Goal: Transaction & Acquisition: Download file/media

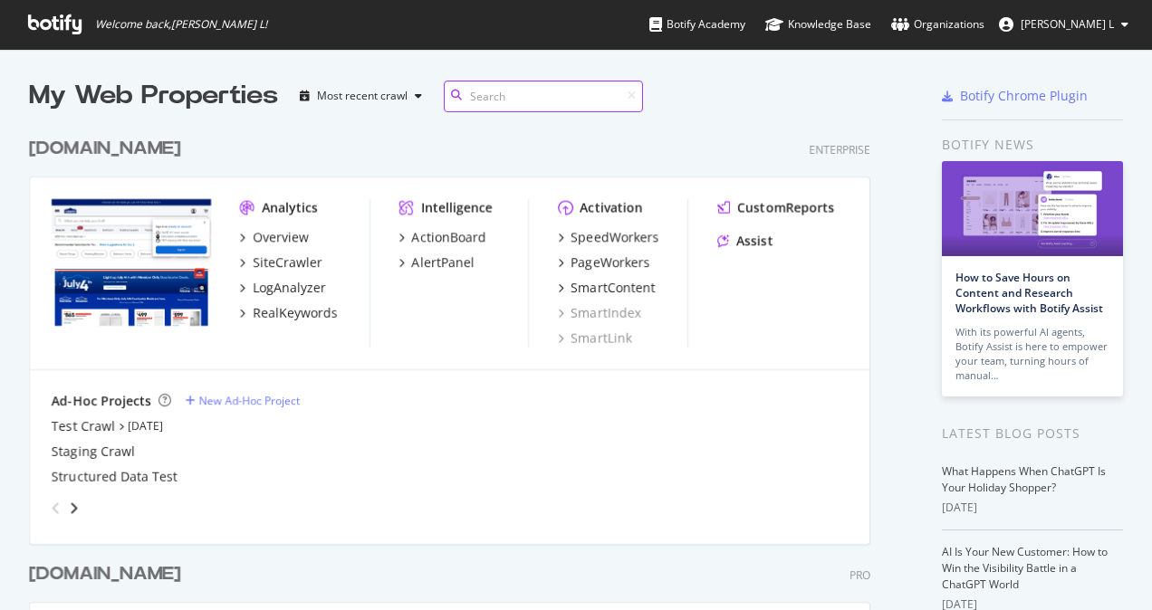
scroll to position [728, 841]
click at [312, 265] on div "SiteCrawler" at bounding box center [288, 263] width 70 height 18
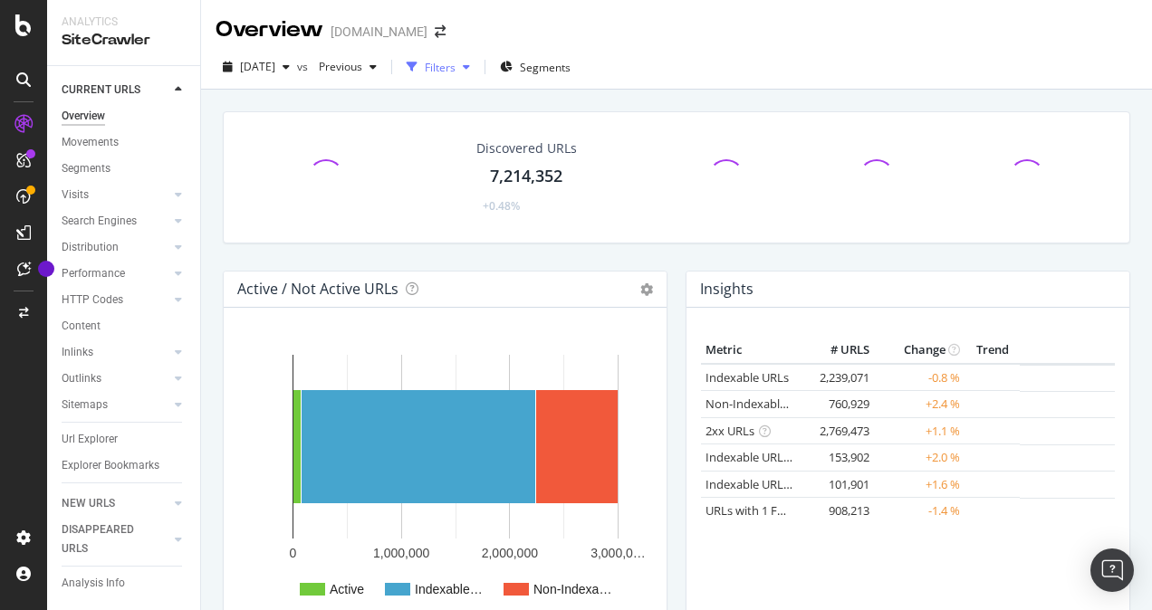
click at [470, 69] on icon "button" at bounding box center [466, 67] width 7 height 11
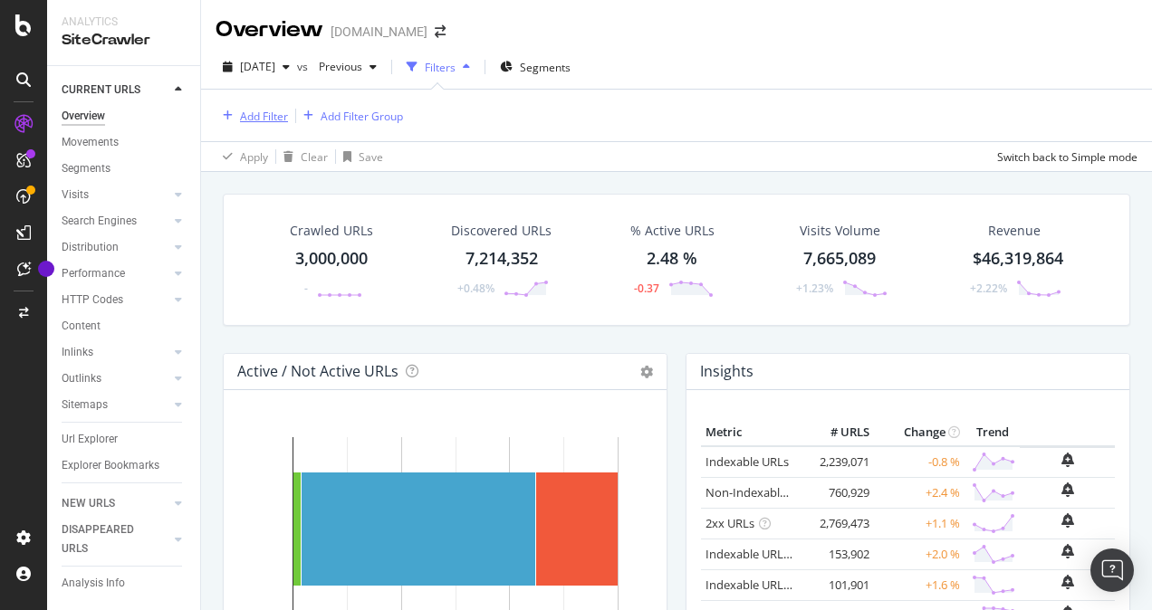
click at [265, 118] on div "Add Filter" at bounding box center [264, 116] width 48 height 15
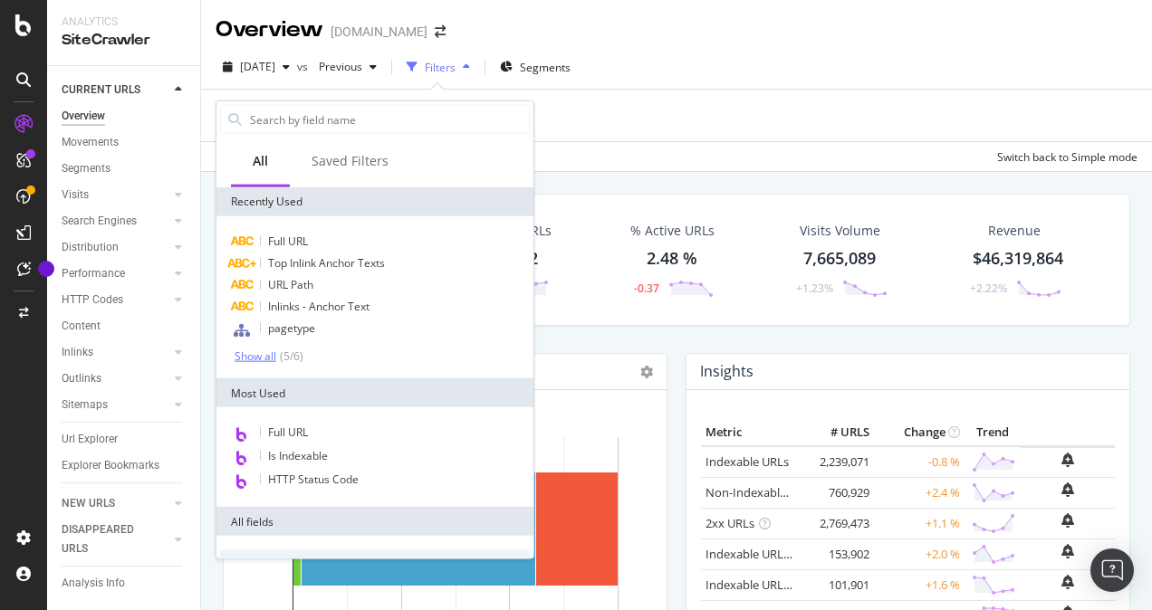
click at [246, 354] on div "Show all" at bounding box center [256, 356] width 42 height 13
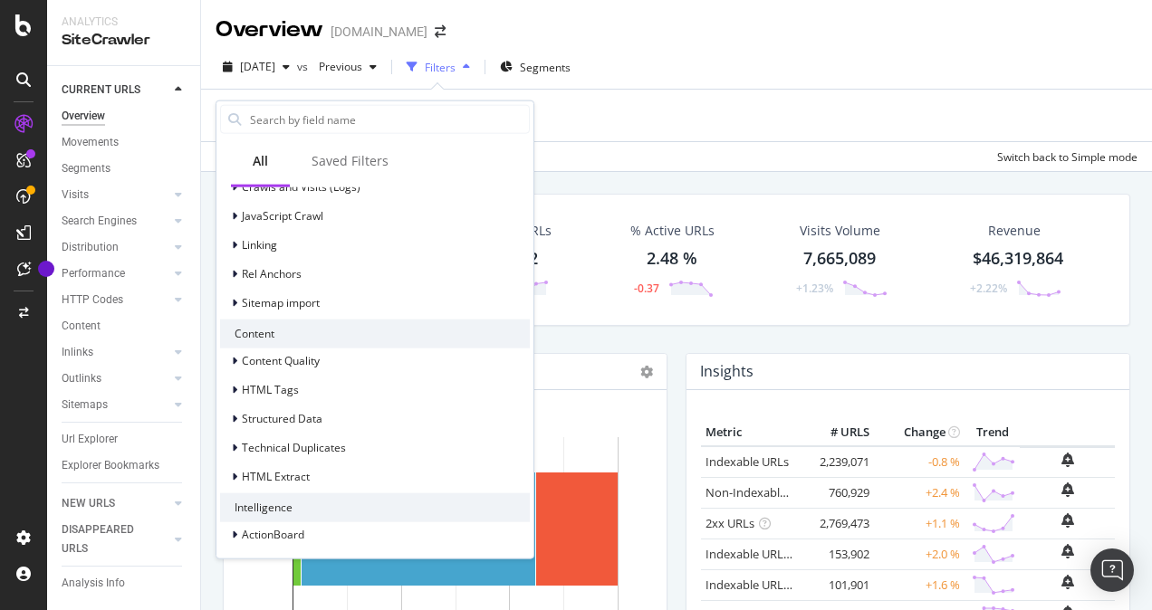
scroll to position [700, 0]
click at [238, 391] on div at bounding box center [236, 388] width 11 height 18
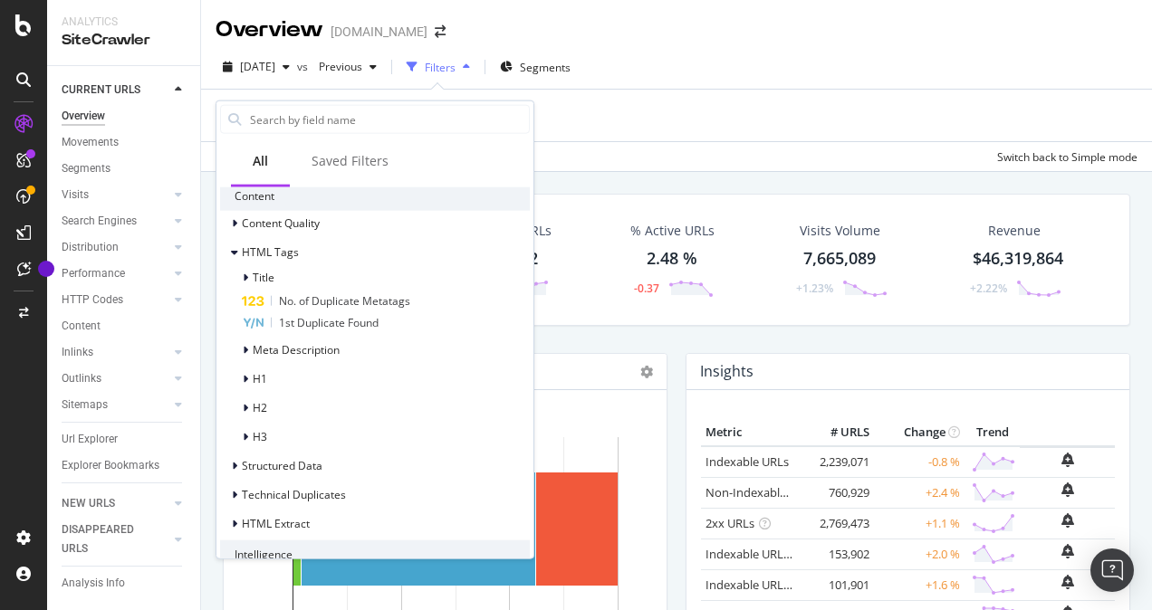
scroll to position [885, 0]
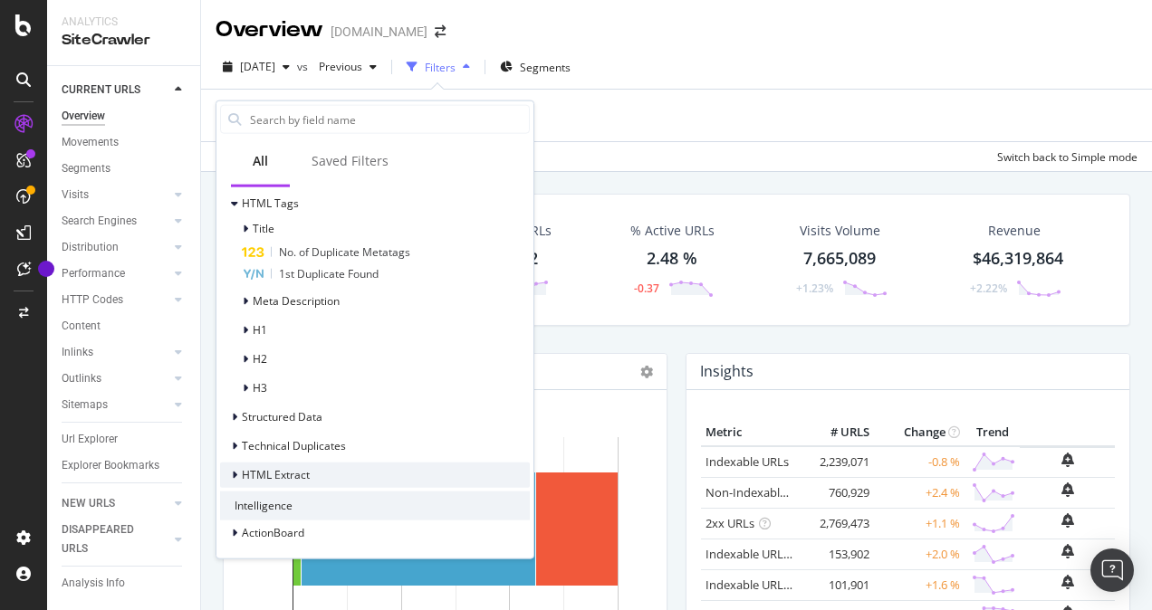
click at [235, 471] on icon at bounding box center [234, 474] width 5 height 11
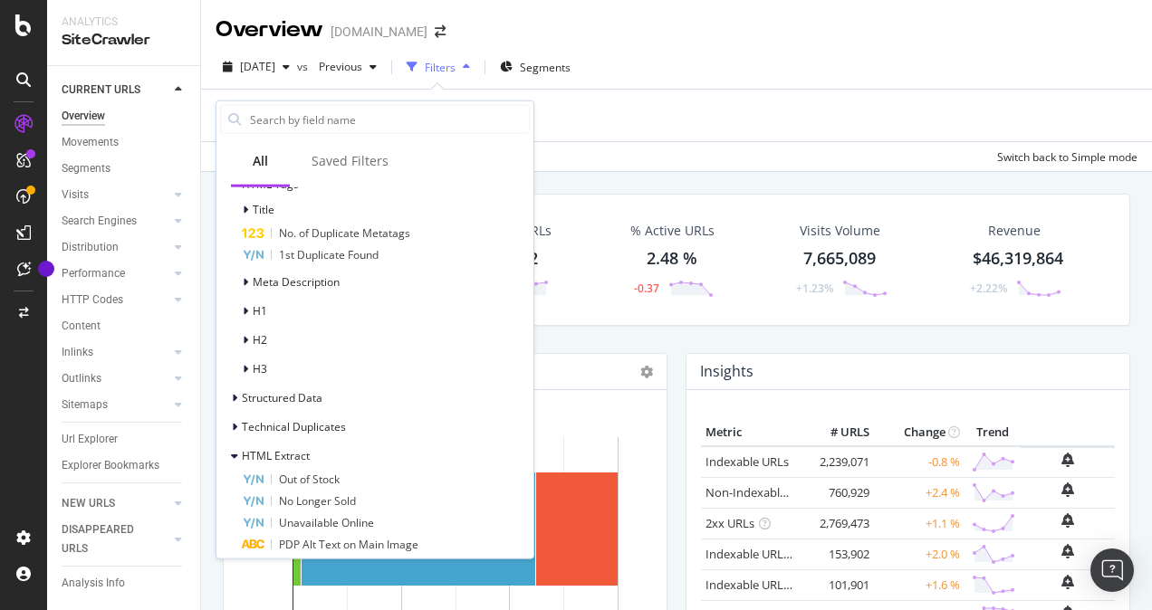
scroll to position [900, 0]
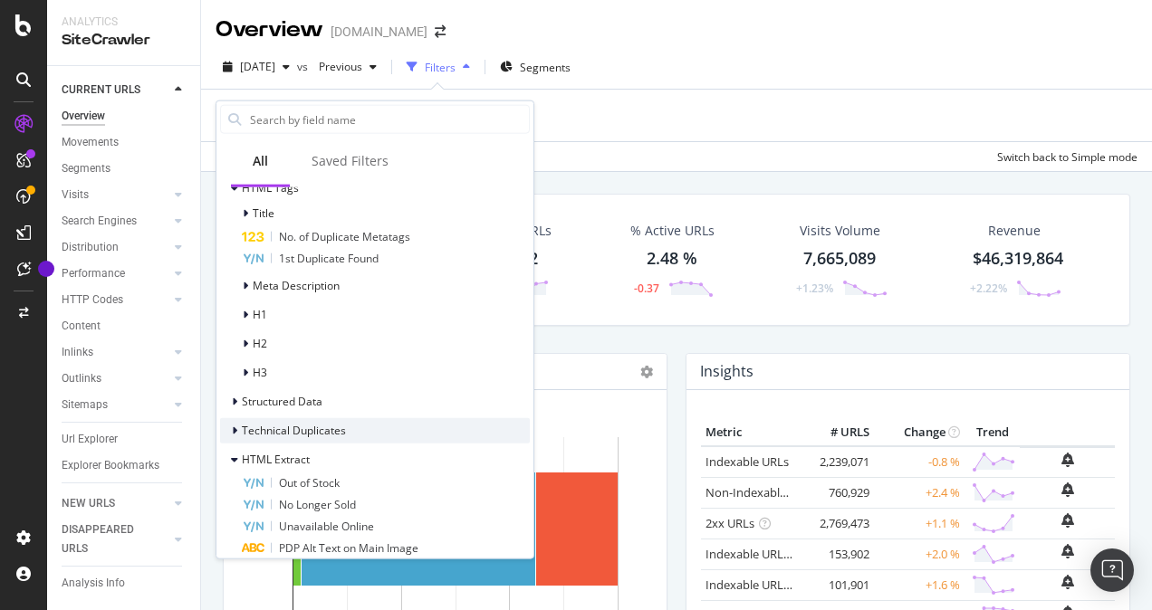
click at [237, 435] on div at bounding box center [236, 430] width 11 height 18
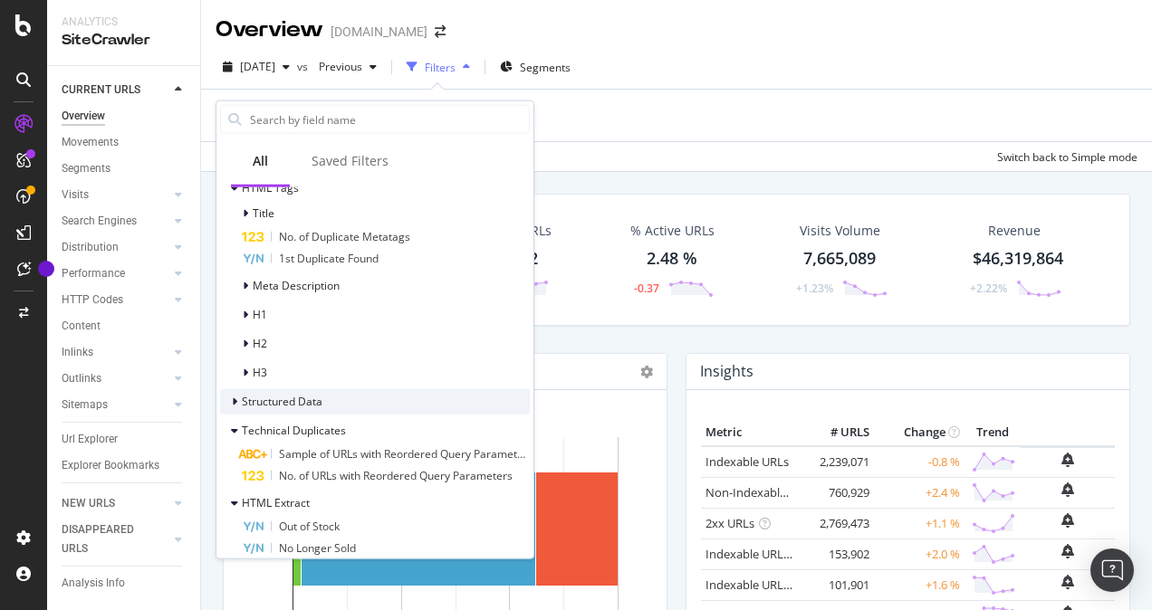
click at [235, 407] on div at bounding box center [236, 401] width 11 height 18
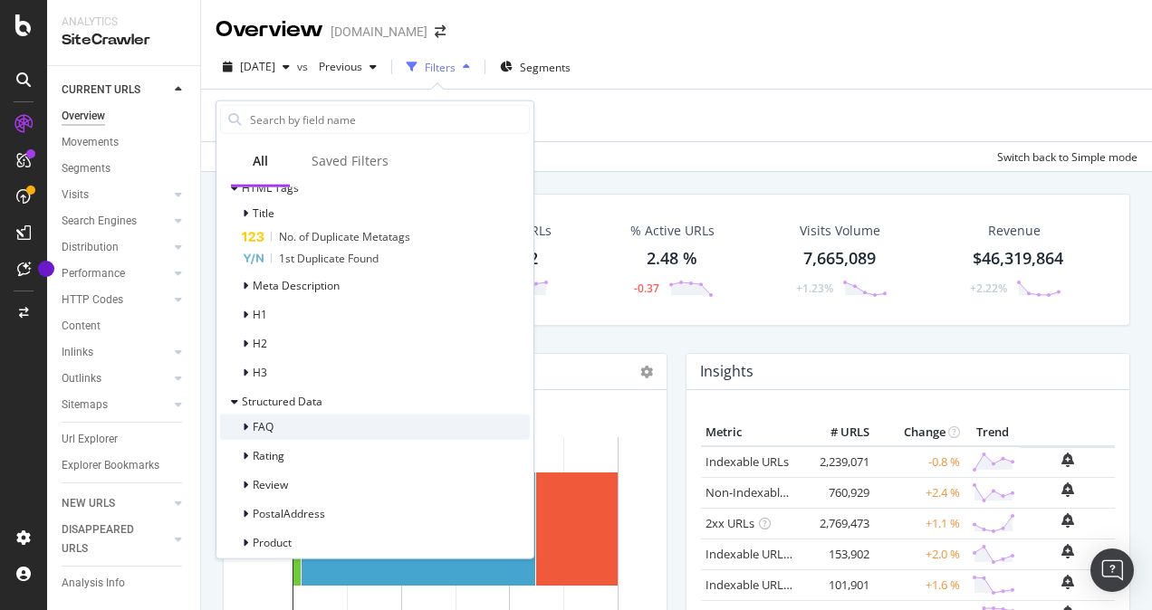
click at [248, 424] on div at bounding box center [247, 426] width 11 height 18
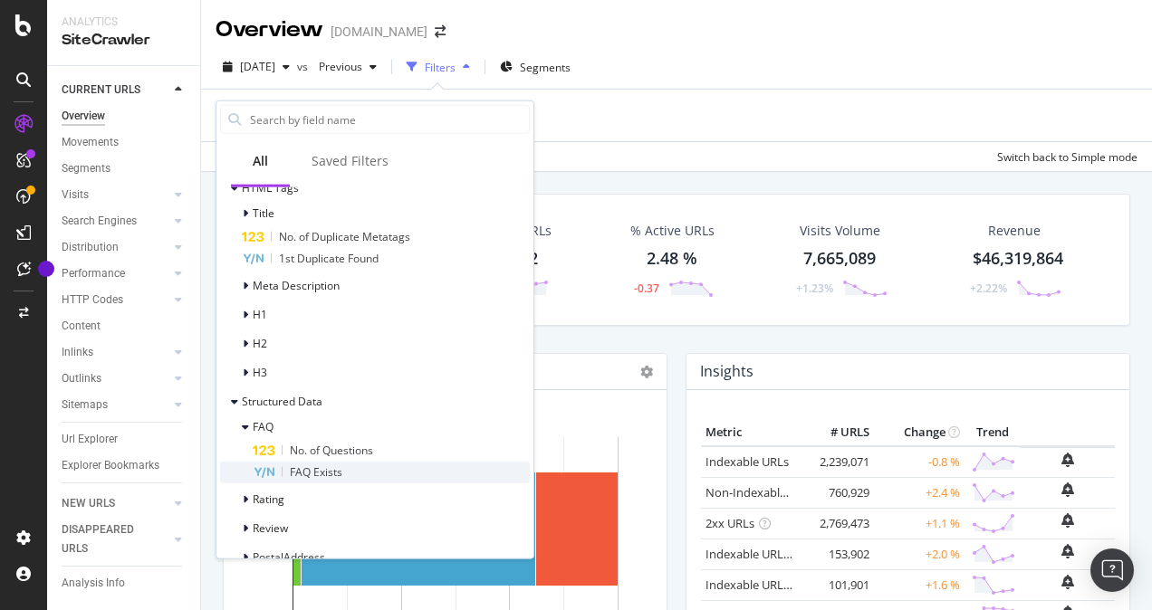
click at [310, 470] on span "FAQ Exists" at bounding box center [316, 471] width 53 height 15
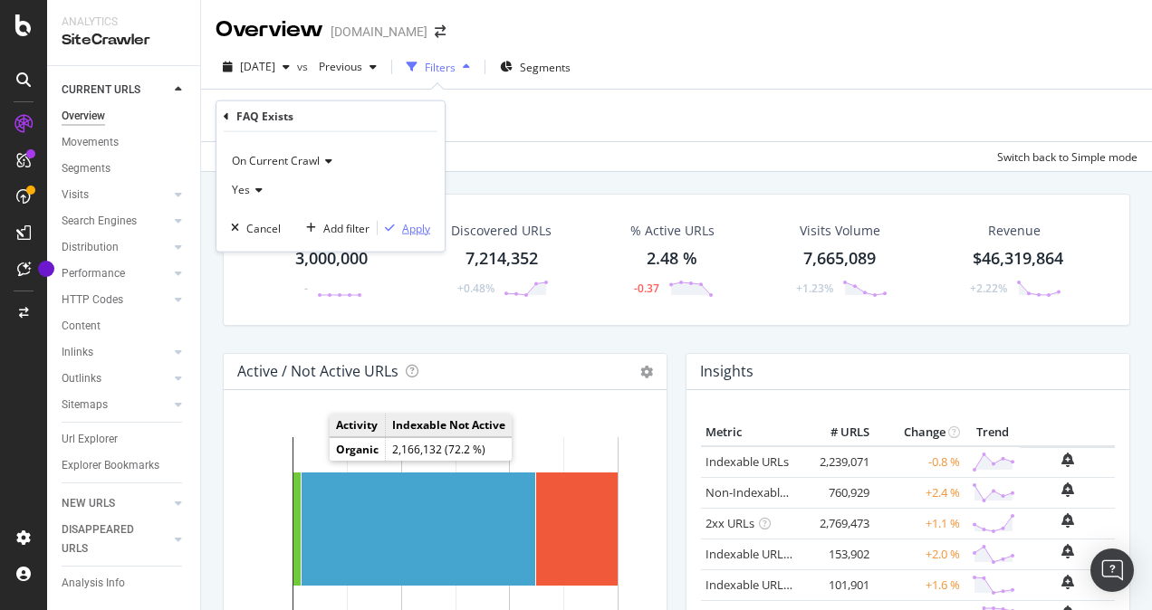
click at [406, 224] on div "Apply" at bounding box center [416, 227] width 28 height 15
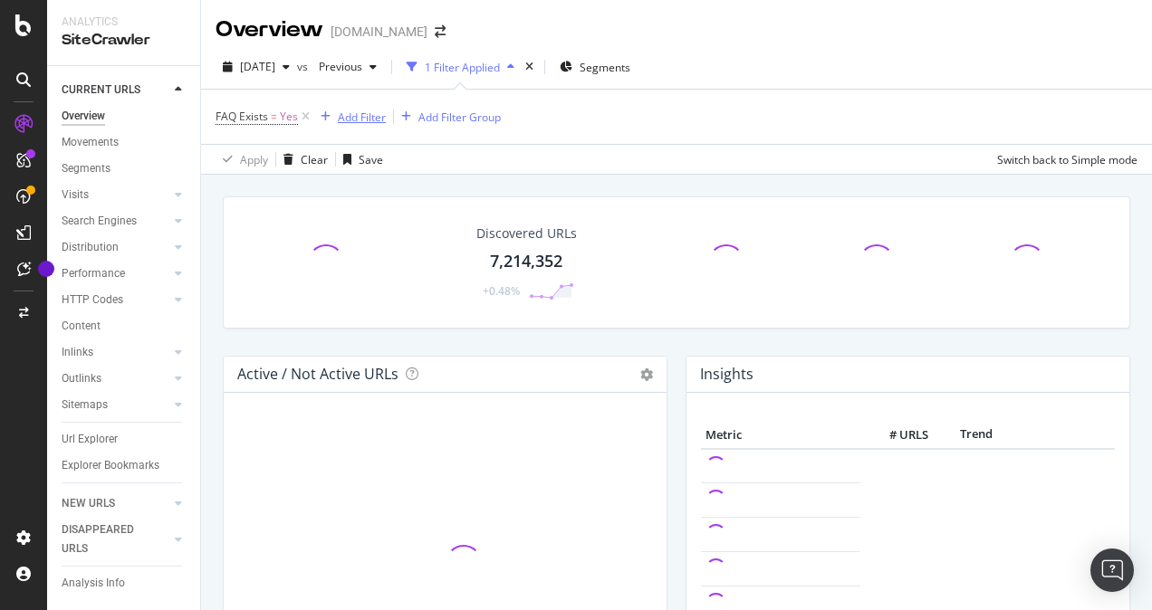
click at [354, 114] on div "Add Filter" at bounding box center [362, 117] width 48 height 15
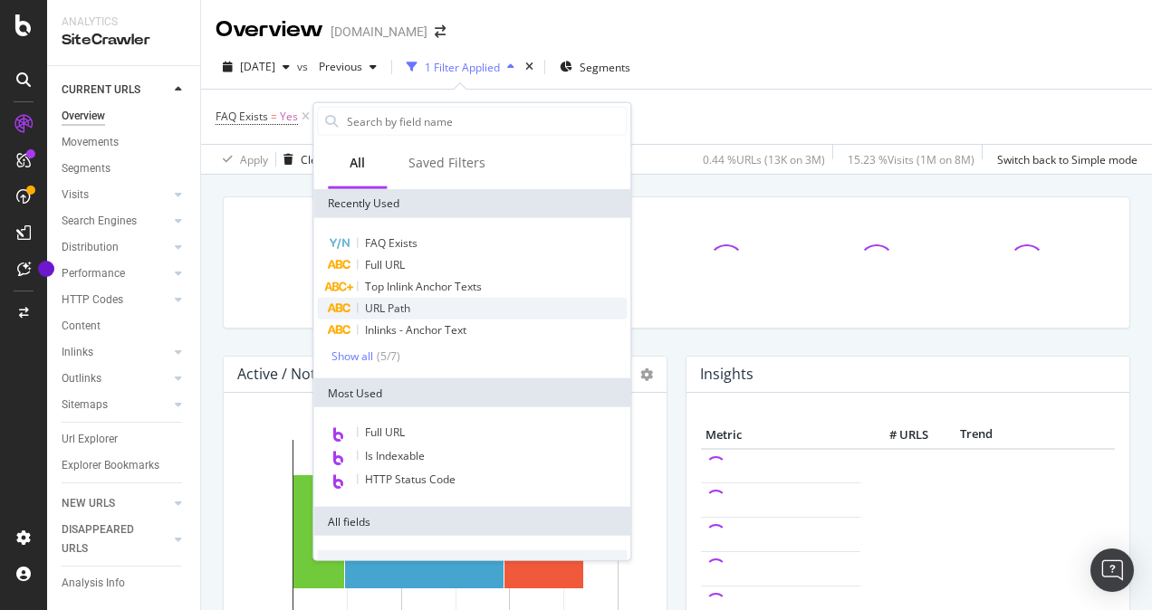
click at [389, 305] on span "URL Path" at bounding box center [387, 308] width 45 height 15
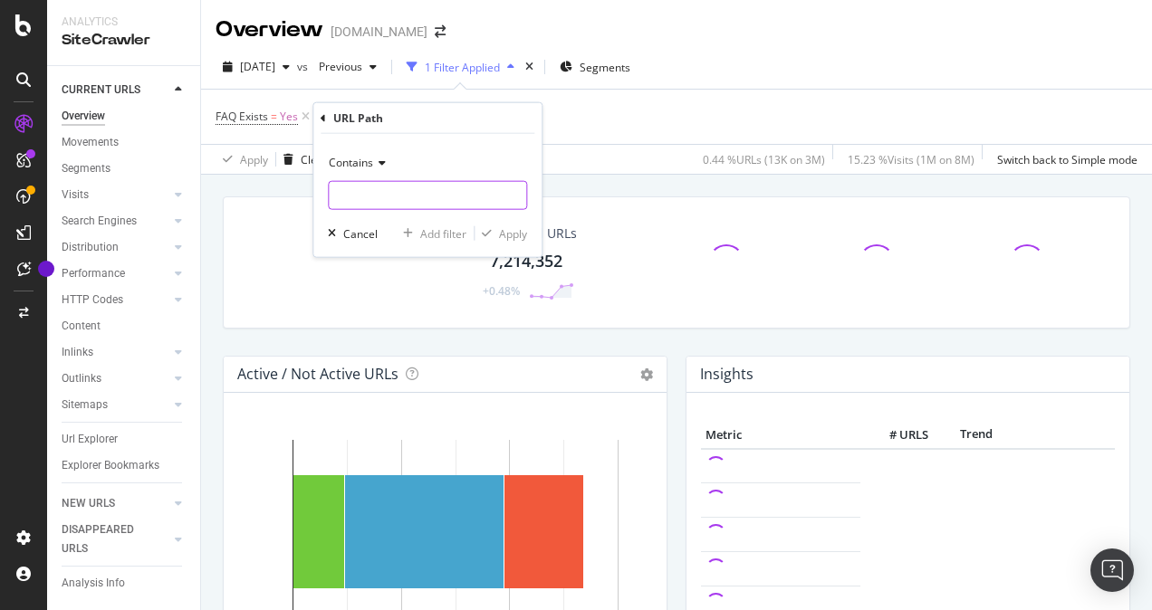
click at [402, 181] on input "text" at bounding box center [427, 195] width 197 height 29
type input "/pl/"
click at [518, 233] on div "Apply" at bounding box center [513, 232] width 28 height 15
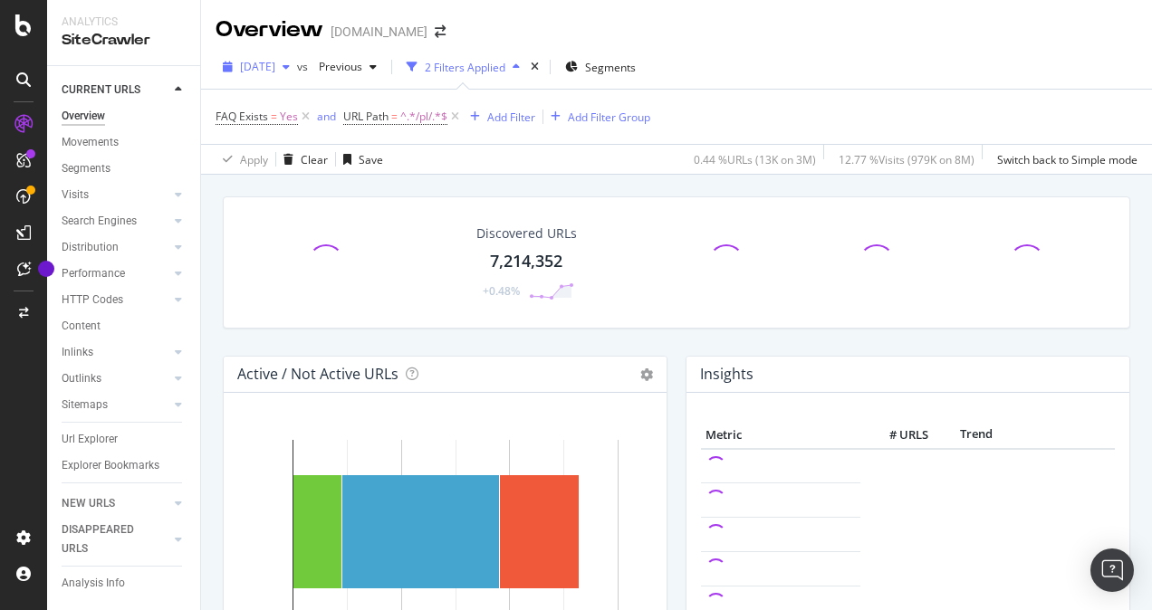
click at [275, 67] on span "[DATE]" at bounding box center [257, 66] width 35 height 15
click at [861, 32] on div "Overview www.lowes.com" at bounding box center [676, 22] width 951 height 45
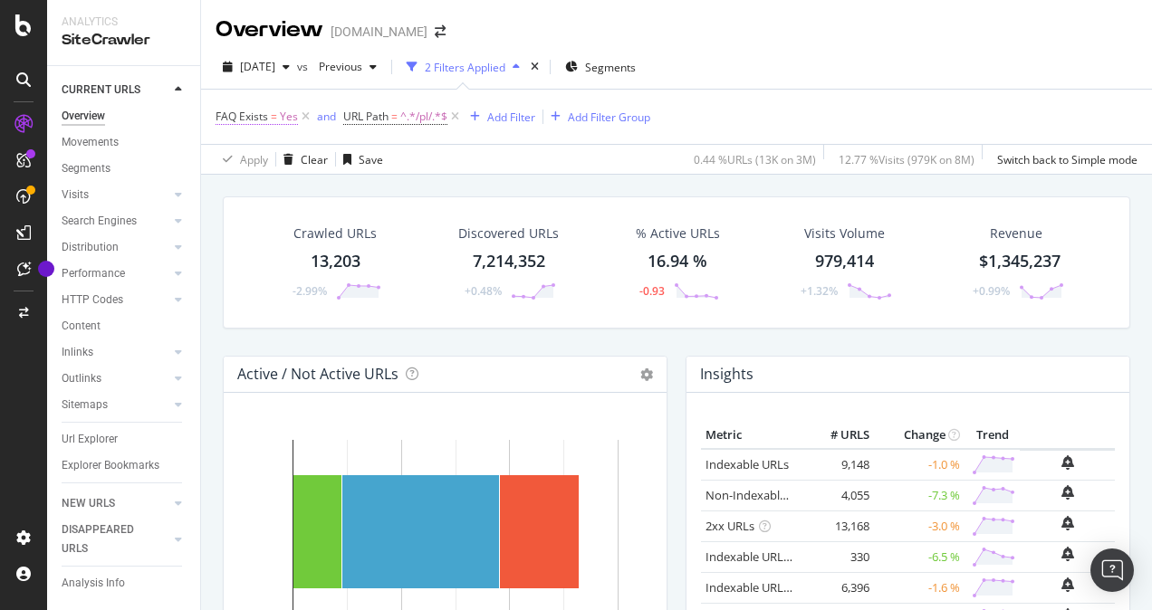
click at [258, 114] on span "FAQ Exists" at bounding box center [242, 116] width 53 height 15
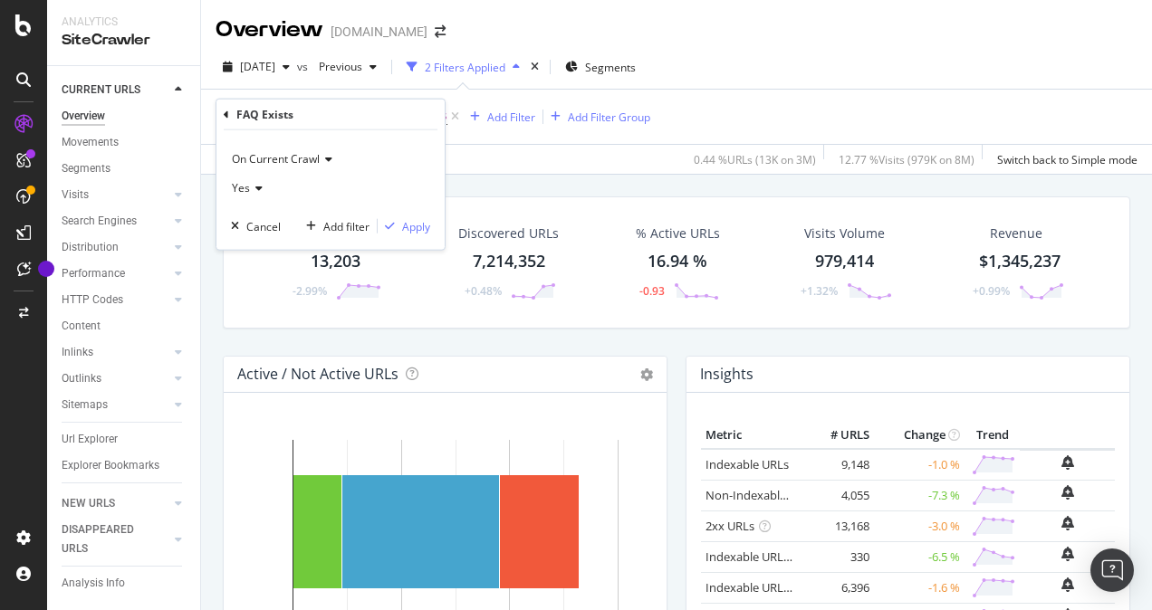
click at [319, 158] on span "On Current Crawl" at bounding box center [276, 158] width 88 height 15
click at [216, 168] on div "On Current Crawl Yes Cancel Add filter Apply" at bounding box center [330, 190] width 228 height 120
click at [239, 187] on span "Yes" at bounding box center [241, 187] width 18 height 15
click at [227, 133] on div "On Current Crawl Yes Yes No Cancel Add filter Apply" at bounding box center [330, 190] width 228 height 120
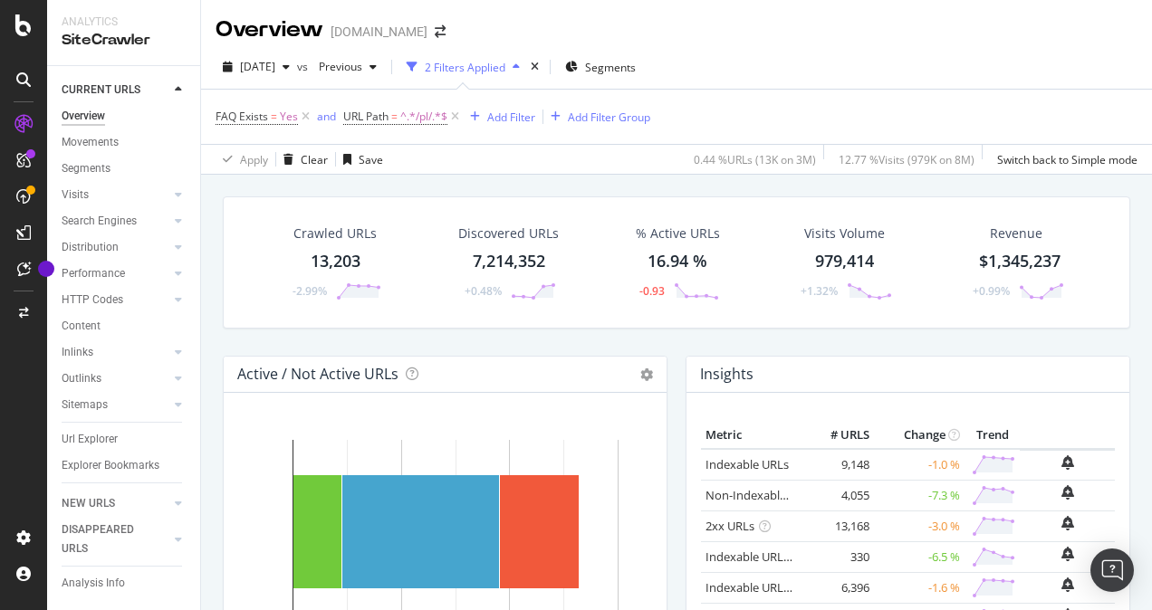
click at [203, 113] on div "FAQ Exists = Yes and URL Path = ^.*/pl/.*$ Add Filter Add Filter Group Apply Cl…" at bounding box center [676, 131] width 951 height 85
click at [511, 117] on div "Add Filter" at bounding box center [511, 117] width 48 height 15
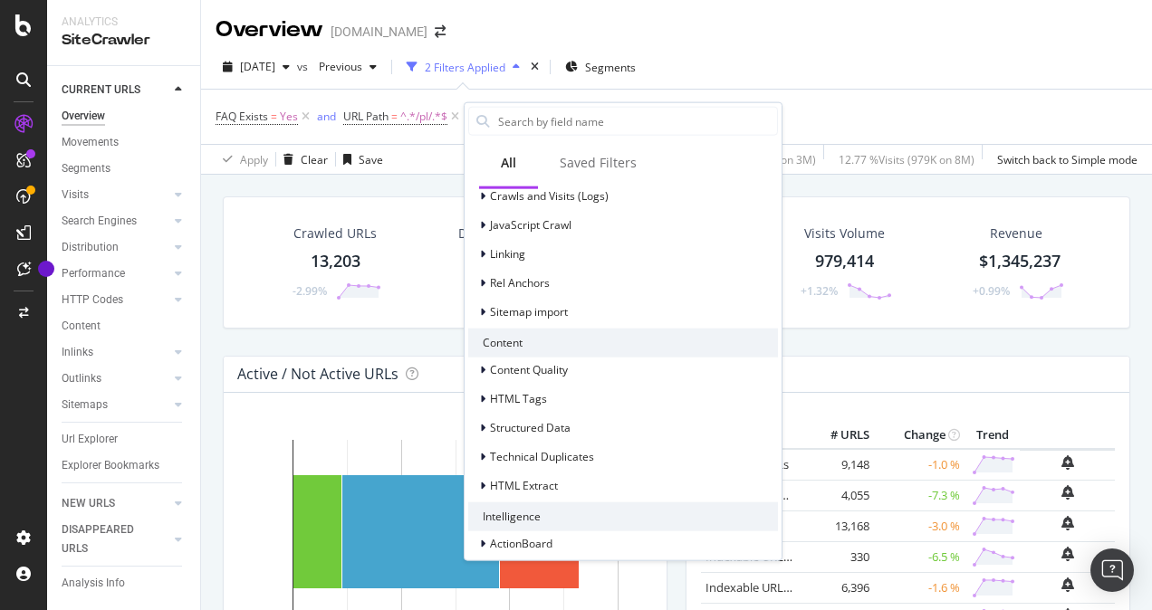
scroll to position [670, 0]
click at [483, 427] on icon at bounding box center [482, 425] width 5 height 11
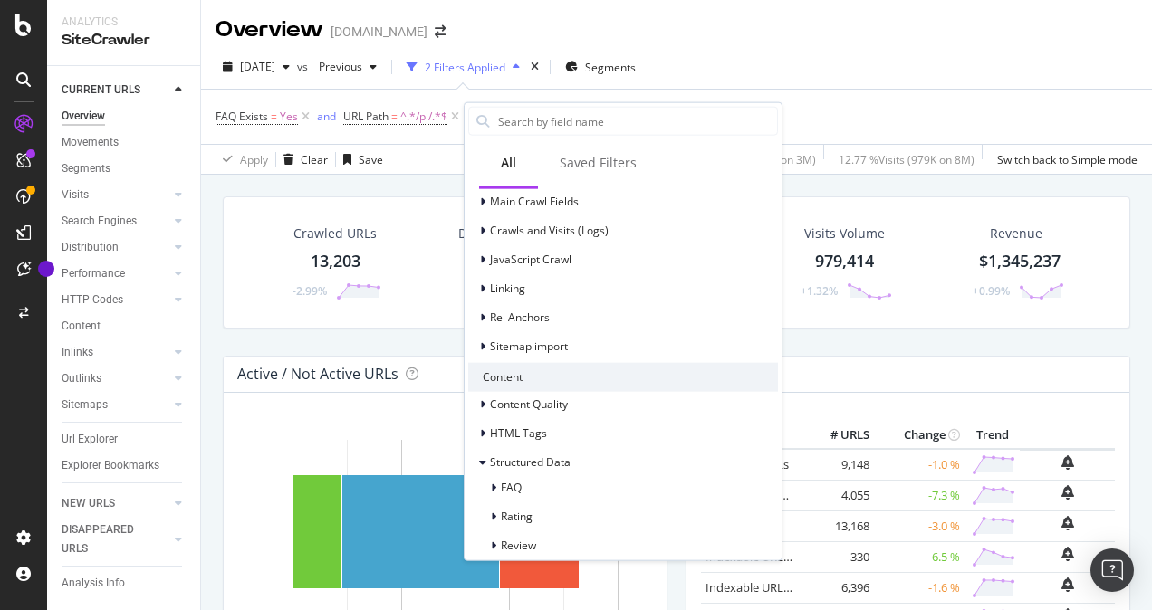
scroll to position [641, 0]
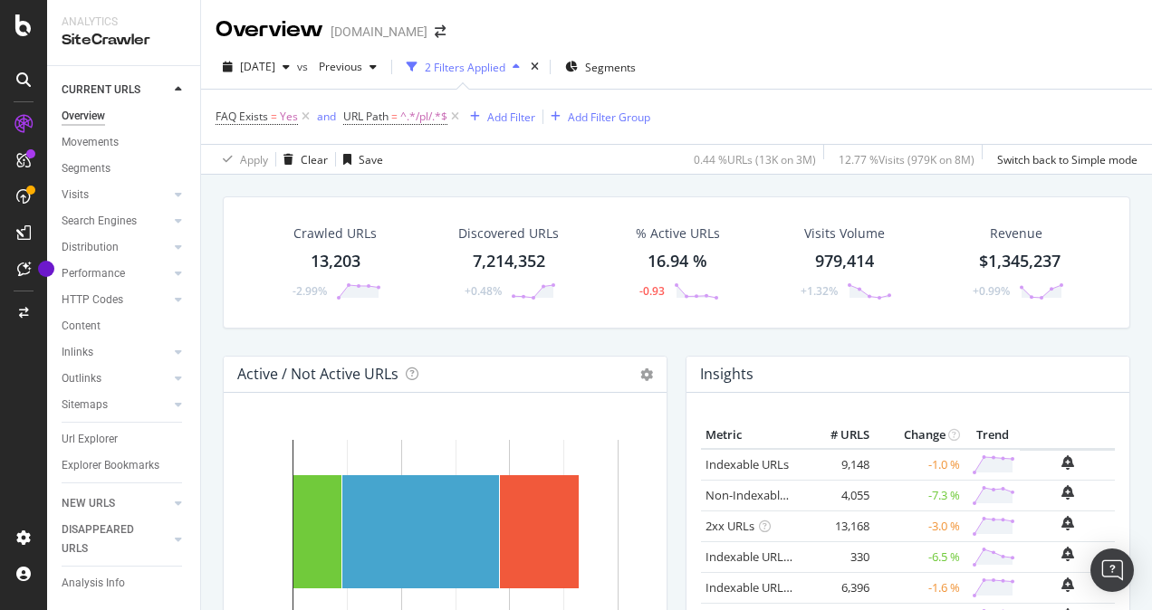
click at [810, 80] on div "2025 Aug. 30th vs Previous 2 Filters Applied Segments" at bounding box center [676, 71] width 951 height 36
click at [330, 251] on div "13,203" at bounding box center [336, 262] width 50 height 24
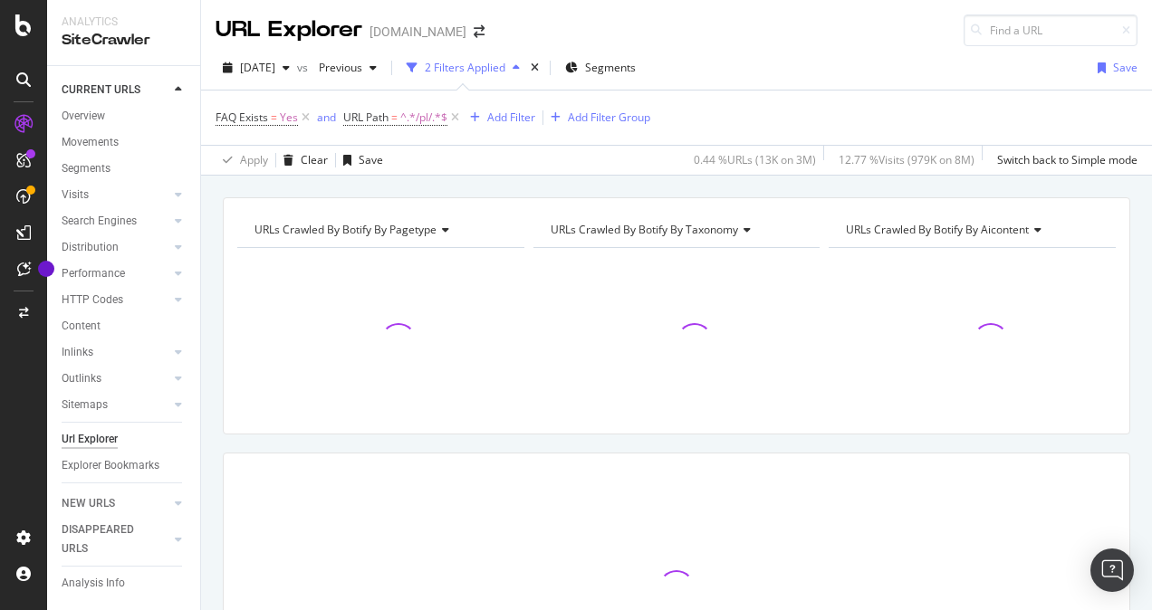
click at [784, 109] on div "FAQ Exists = Yes and URL Path = ^.*/pl/.*$ Add Filter Add Filter Group" at bounding box center [677, 118] width 922 height 54
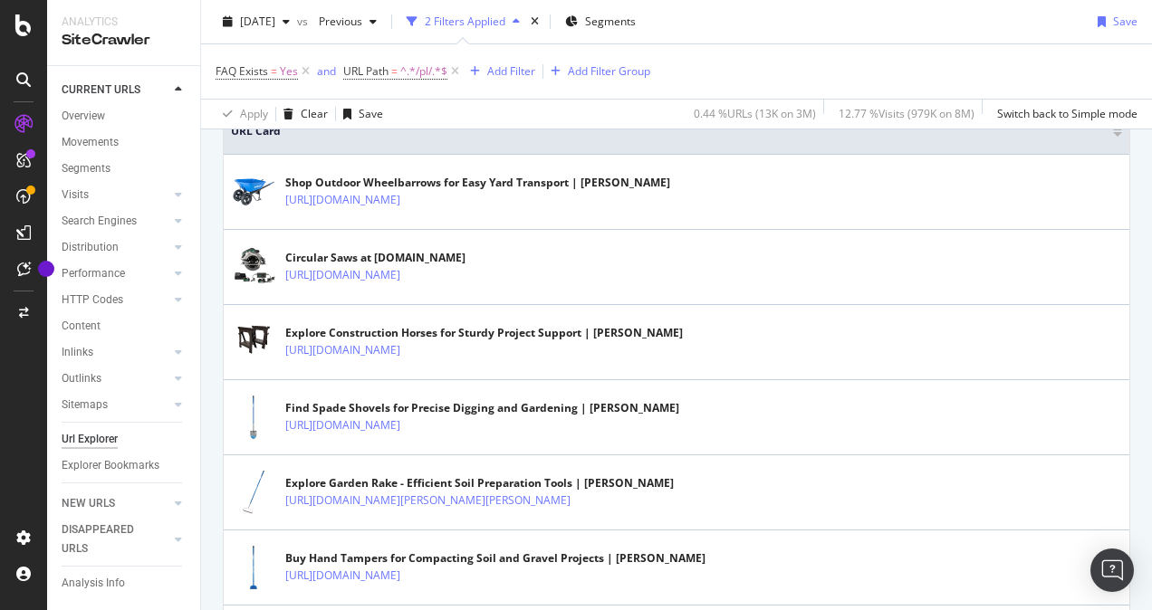
scroll to position [396, 0]
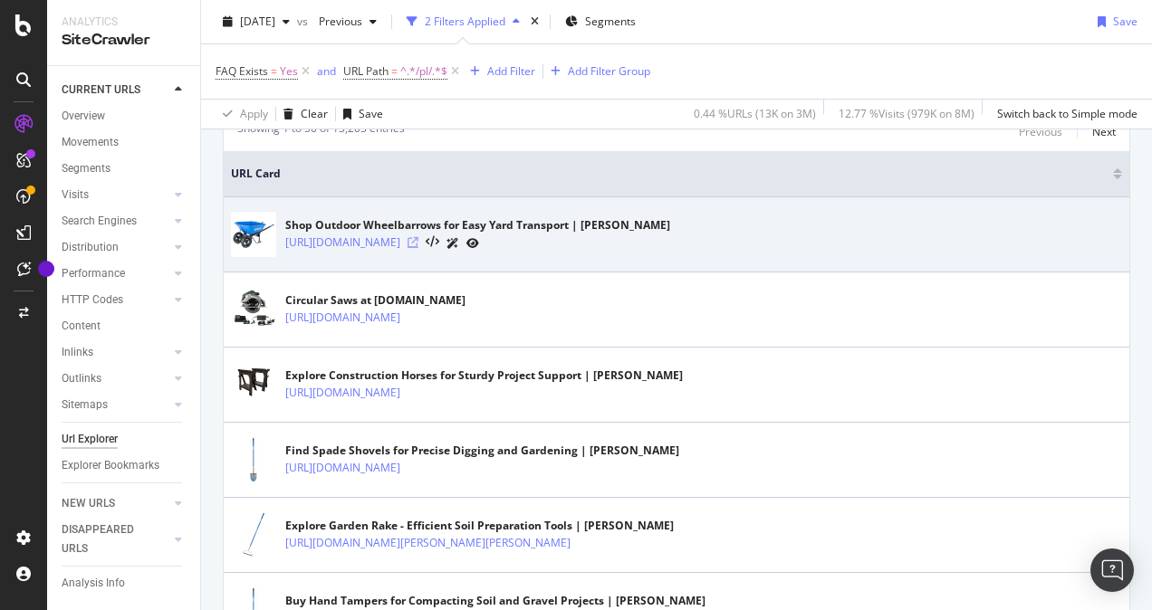
click at [418, 241] on icon at bounding box center [413, 242] width 11 height 11
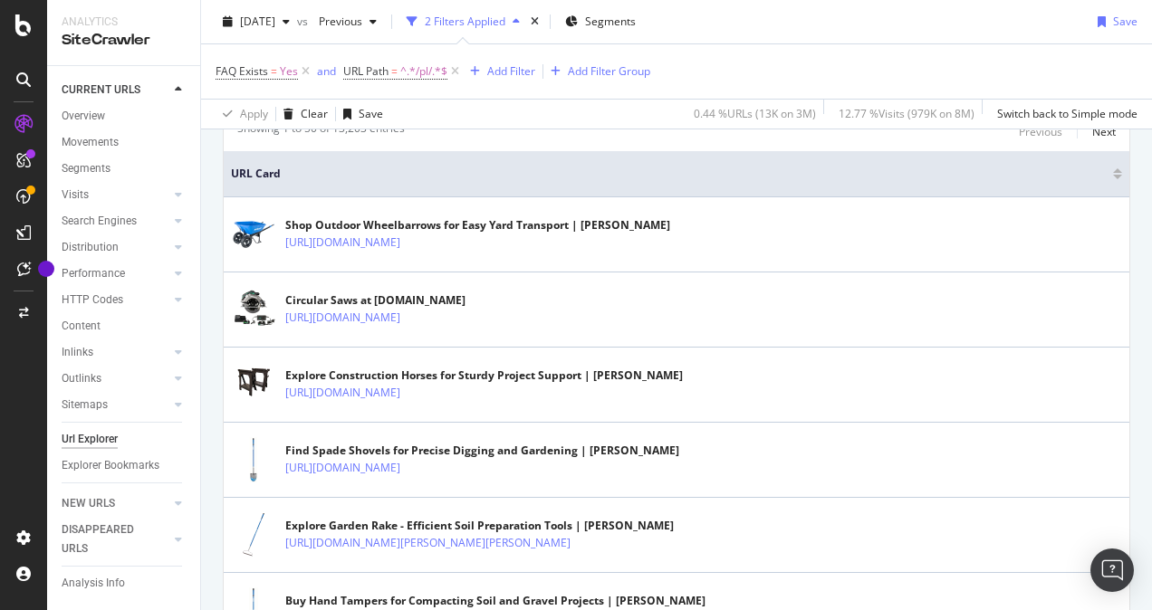
scroll to position [0, 0]
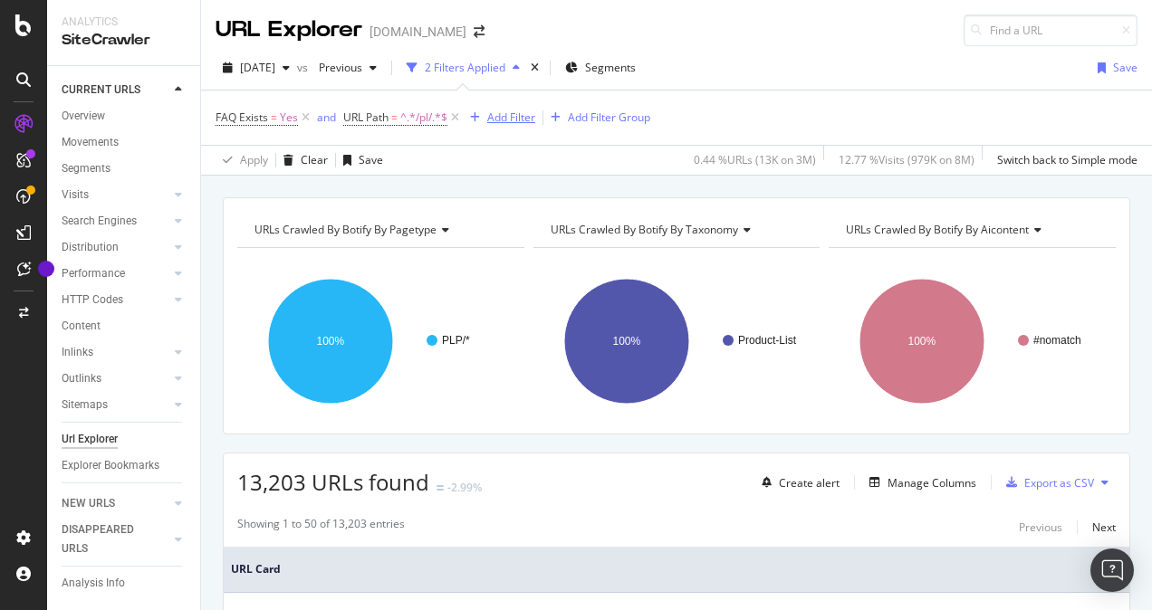
click at [514, 116] on div "Add Filter" at bounding box center [511, 117] width 48 height 15
click at [870, 94] on div "FAQ Exists = Yes and URL Path = ^.*/pl/.*$ Add Filter Add Filter Group" at bounding box center [677, 118] width 922 height 54
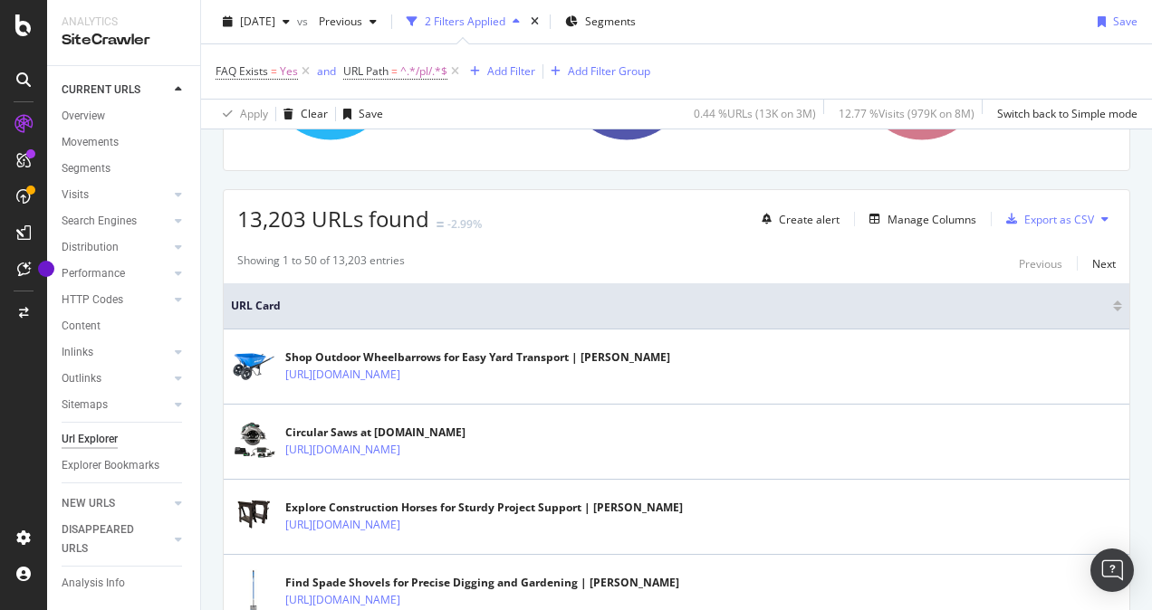
scroll to position [240, 0]
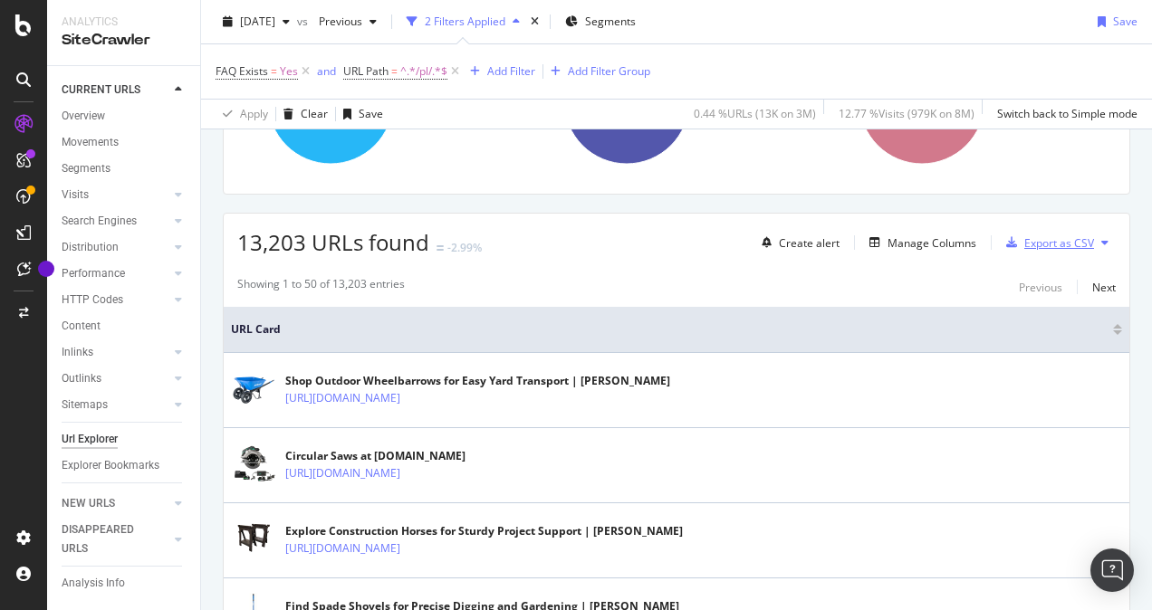
click at [1063, 238] on div "Export as CSV" at bounding box center [1059, 242] width 70 height 15
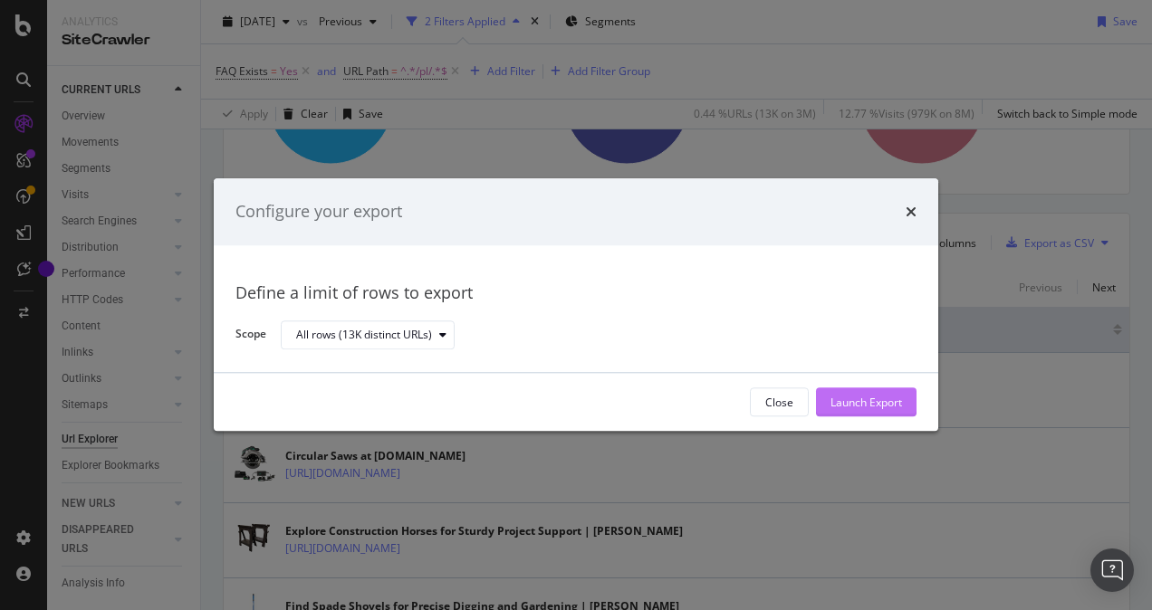
click at [848, 404] on div "Launch Export" at bounding box center [866, 402] width 72 height 15
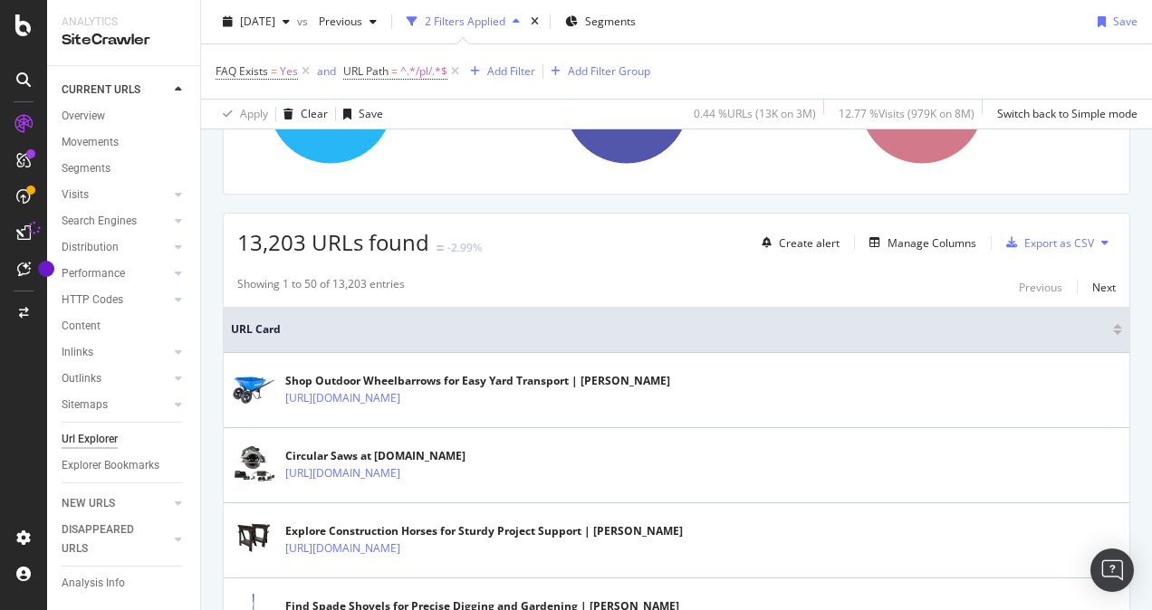
click at [31, 235] on div at bounding box center [23, 232] width 29 height 29
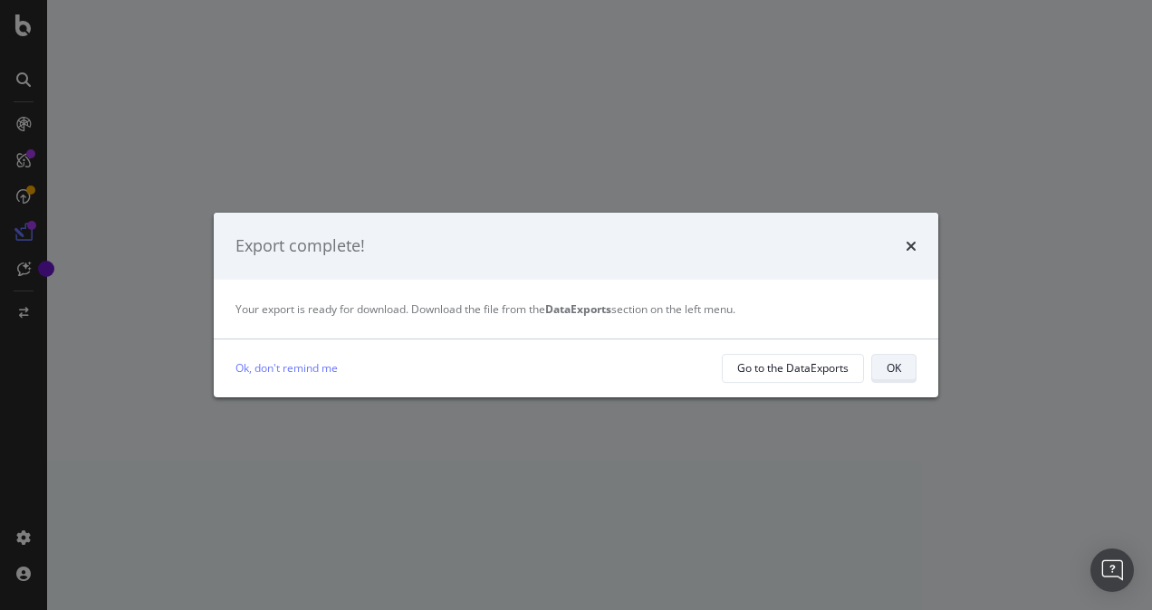
click at [907, 360] on button "OK" at bounding box center [893, 368] width 45 height 29
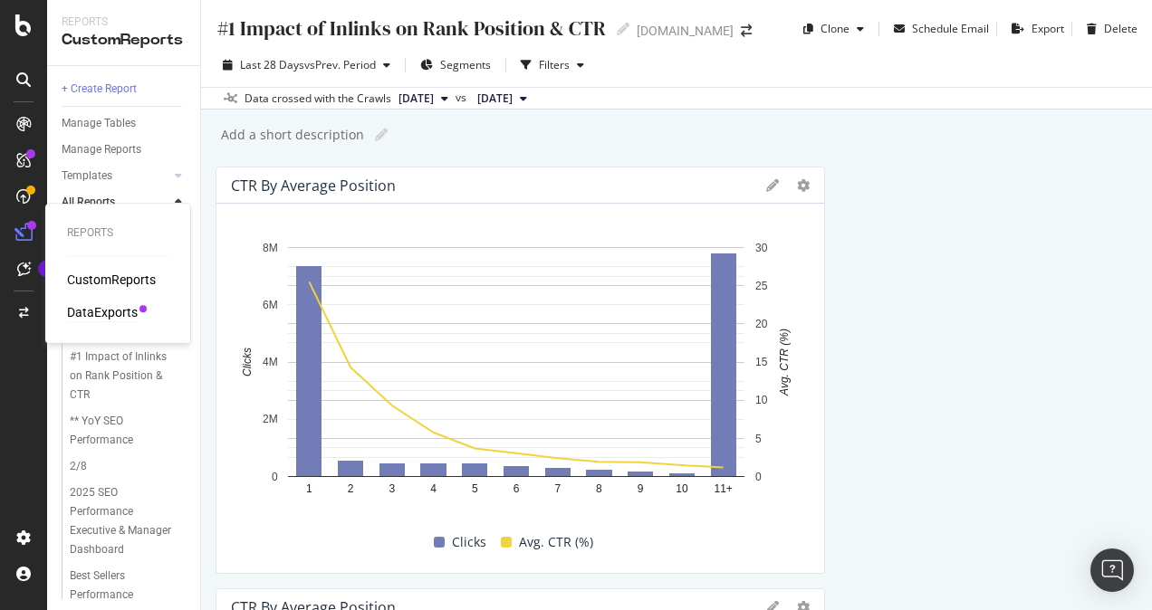
click at [101, 306] on div "DataExports" at bounding box center [102, 312] width 71 height 18
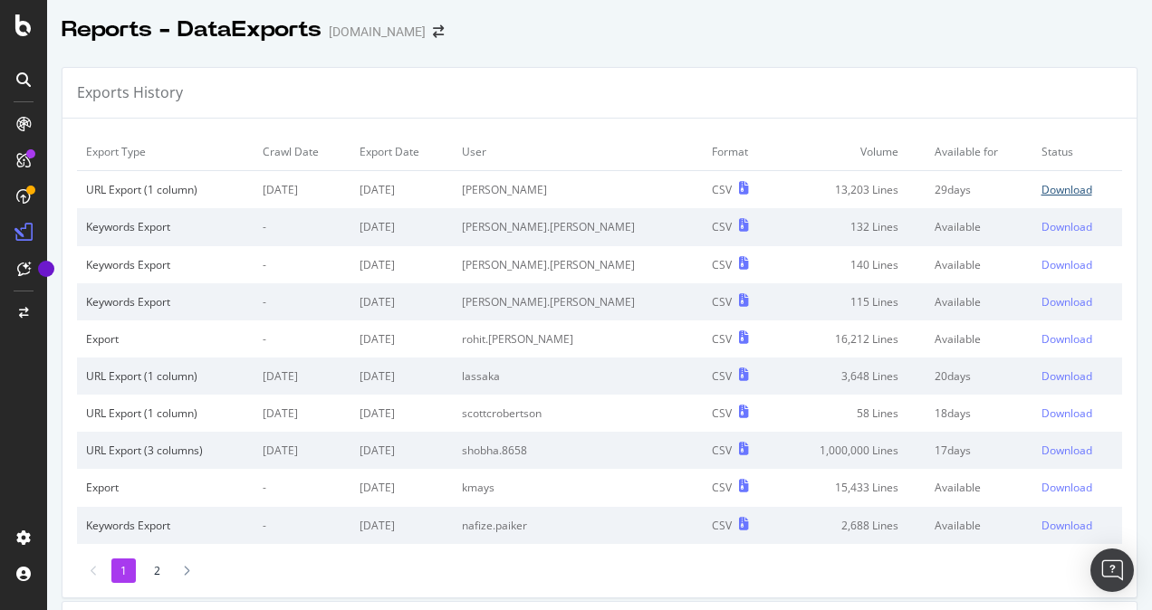
click at [1041, 192] on div "Download" at bounding box center [1066, 189] width 51 height 15
